Goal: Check status

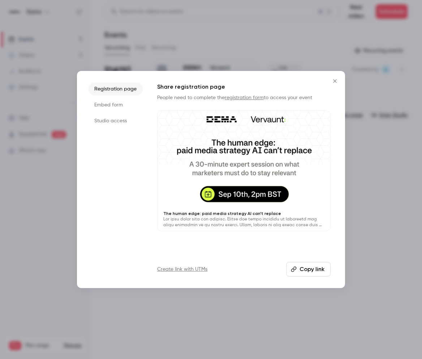
click at [337, 83] on icon "Close" at bounding box center [335, 81] width 9 height 6
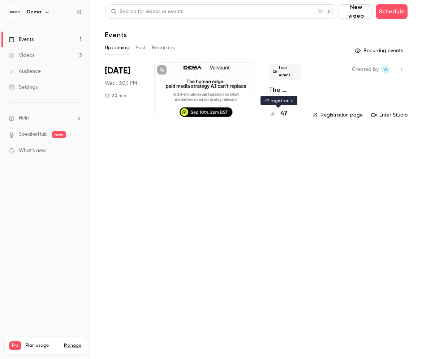
click at [281, 112] on h4 "47" at bounding box center [284, 114] width 7 height 10
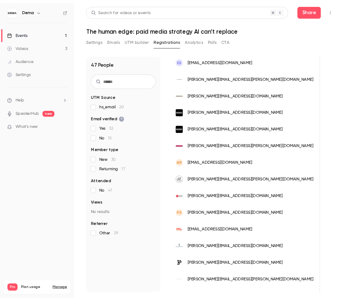
scroll to position [0, 198]
